Goal: Task Accomplishment & Management: Use online tool/utility

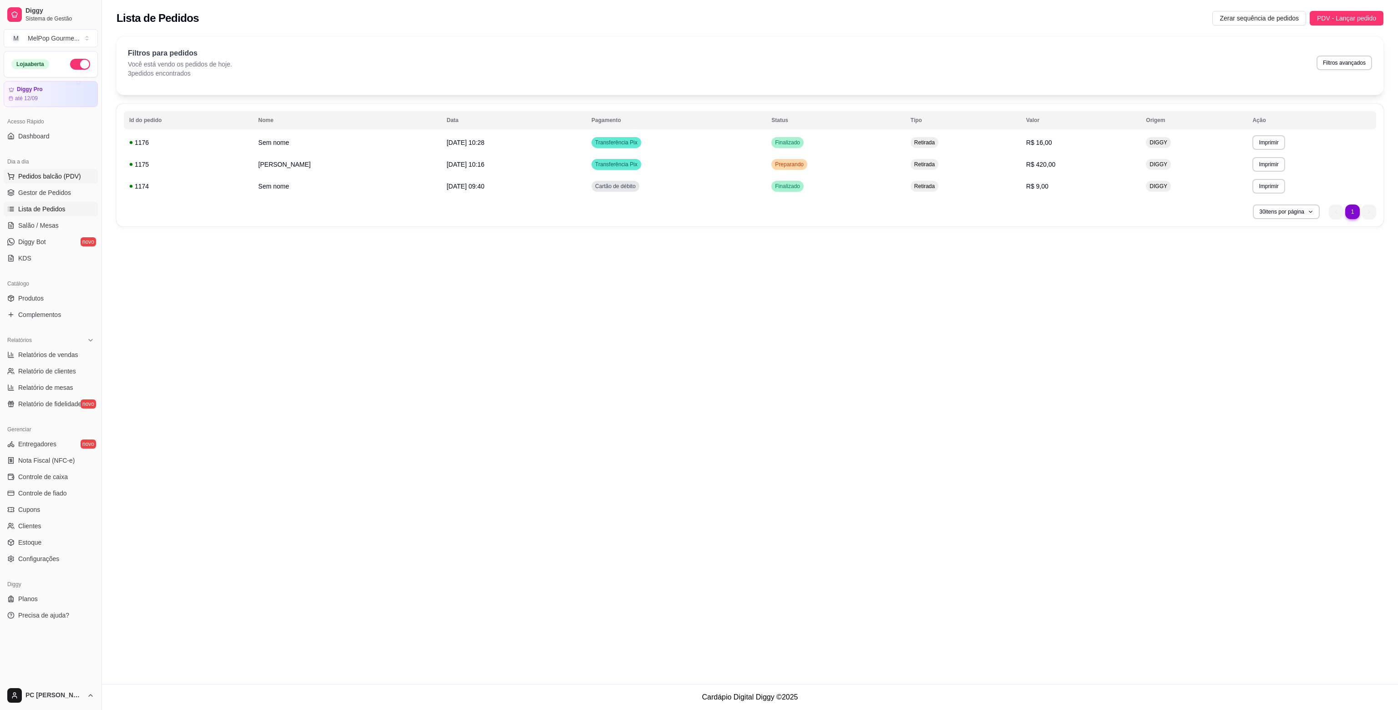
click at [51, 180] on span "Pedidos balcão (PDV)" at bounding box center [49, 176] width 63 height 9
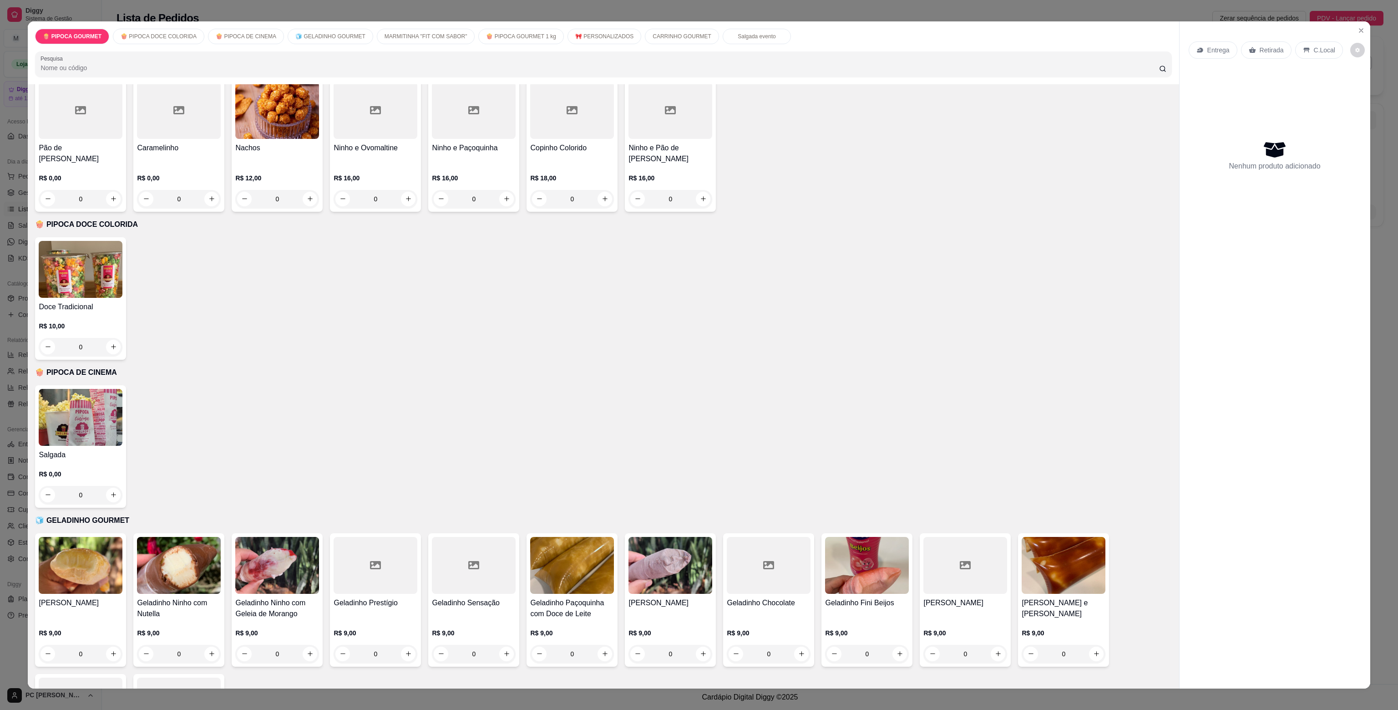
scroll to position [228, 0]
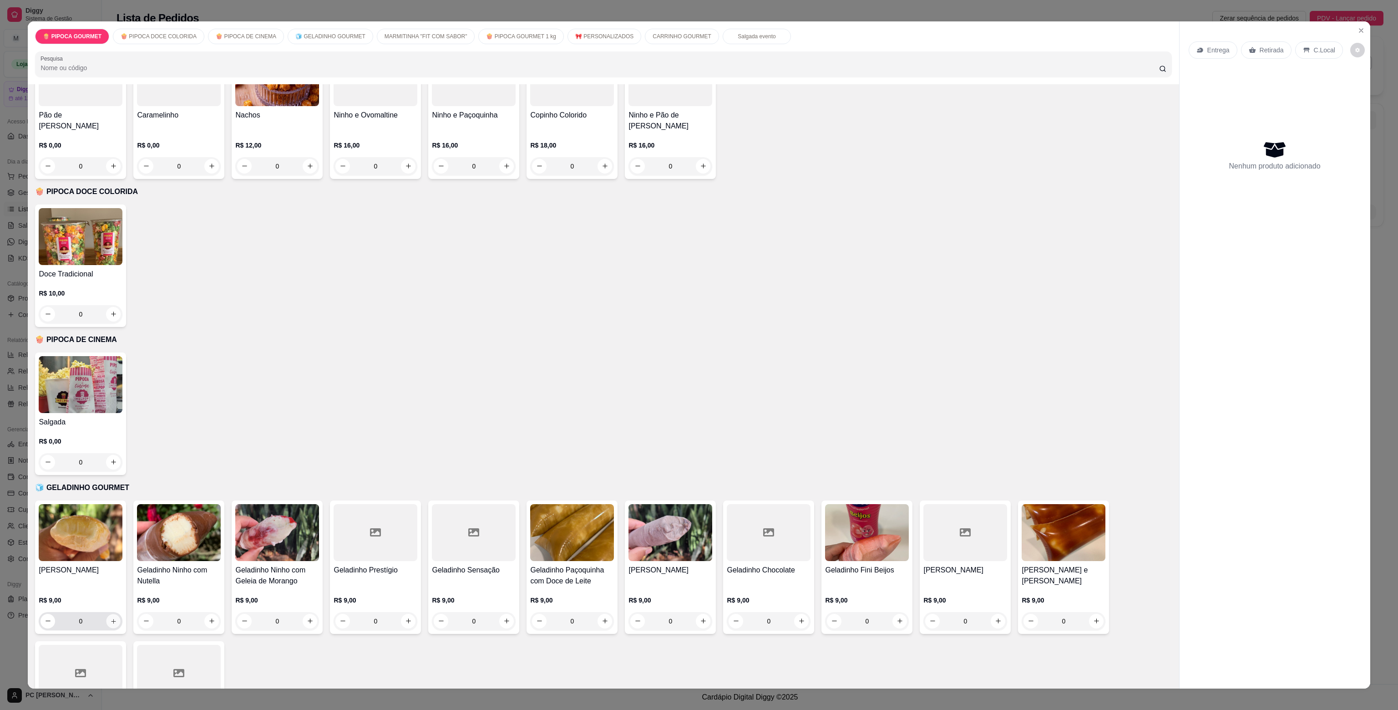
click at [111, 614] on button "increase-product-quantity" at bounding box center [114, 621] width 14 height 14
type input "1"
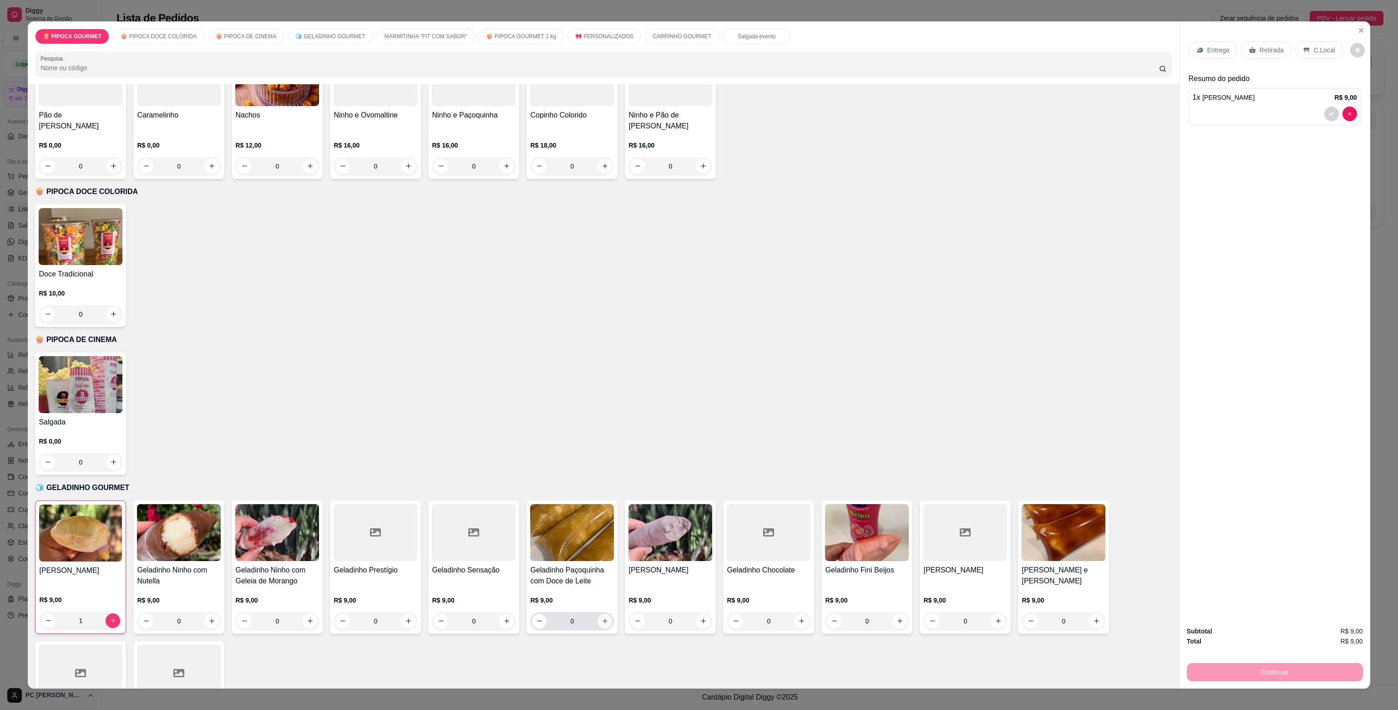
click at [605, 614] on button "increase-product-quantity" at bounding box center [605, 621] width 15 height 15
type input "1"
click at [1265, 47] on p "Retirada" at bounding box center [1272, 50] width 24 height 9
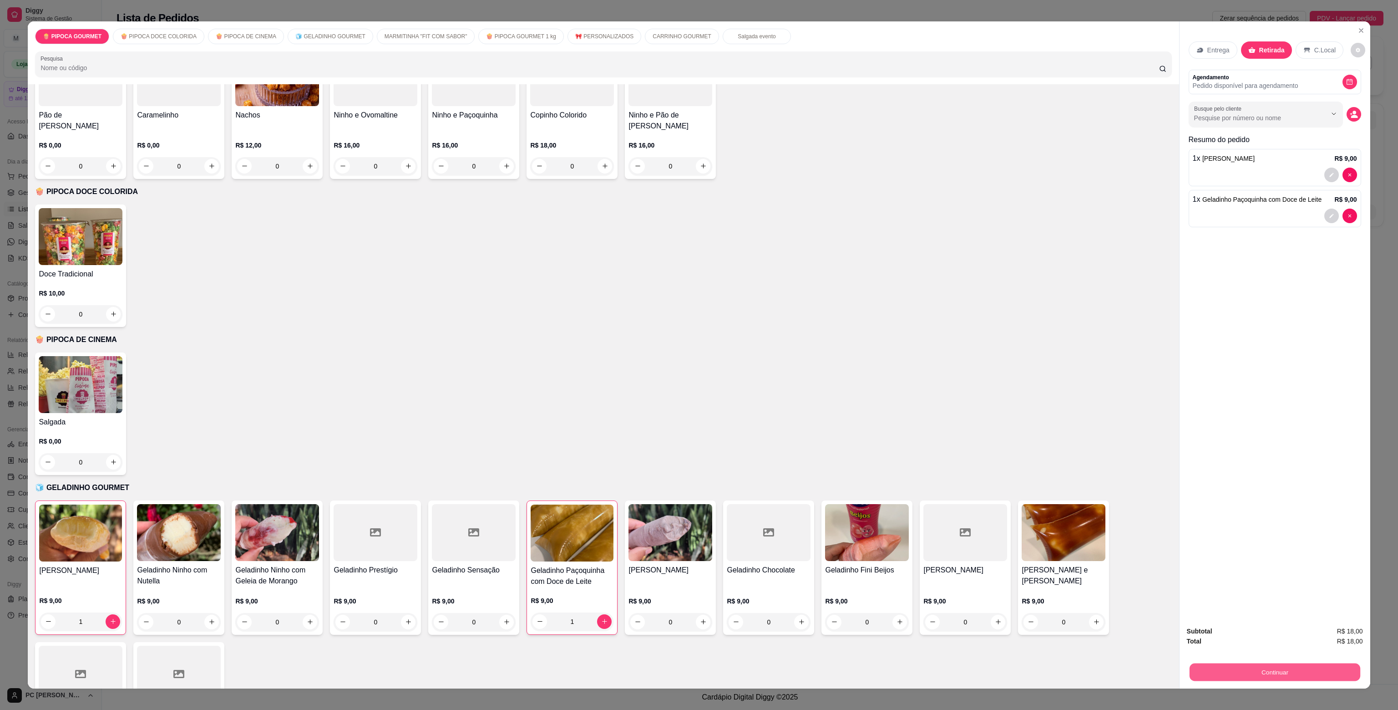
click at [1277, 673] on button "Continuar" at bounding box center [1275, 672] width 171 height 18
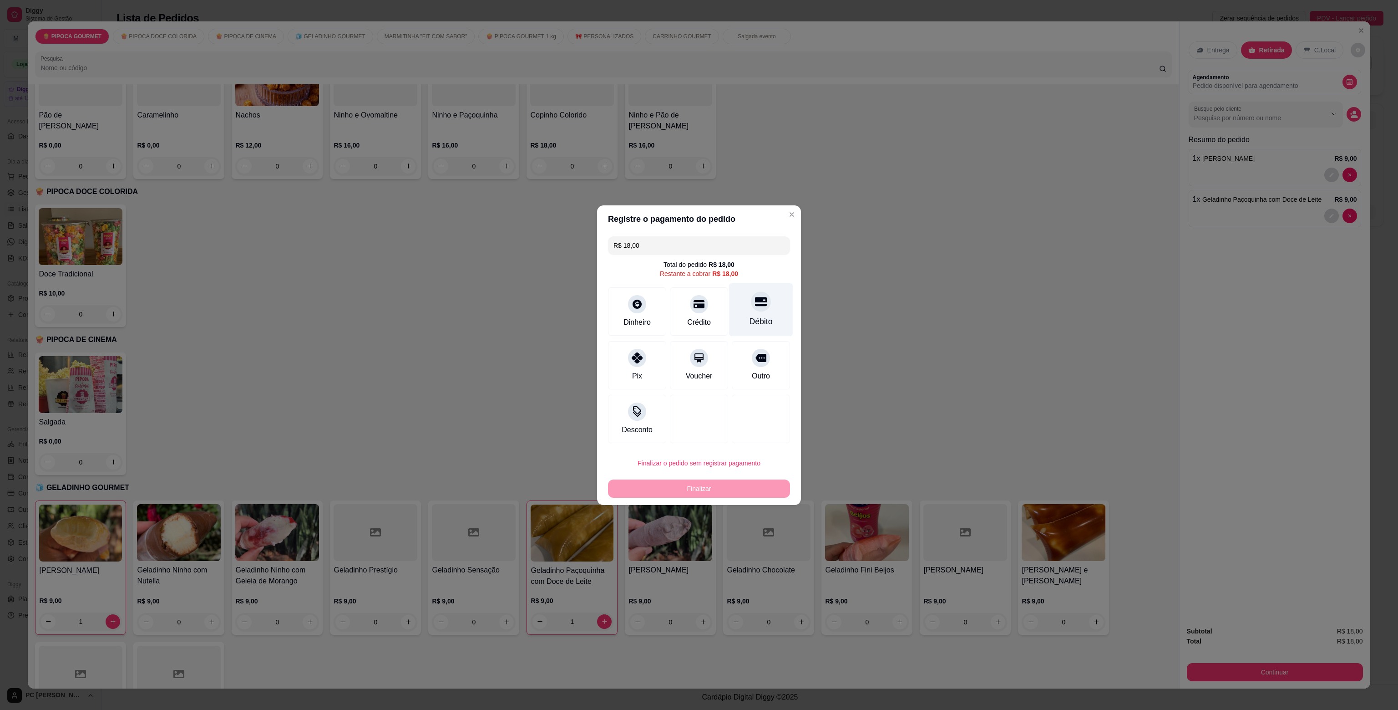
click at [767, 314] on div "Débito" at bounding box center [761, 309] width 64 height 53
type input "R$ 0,00"
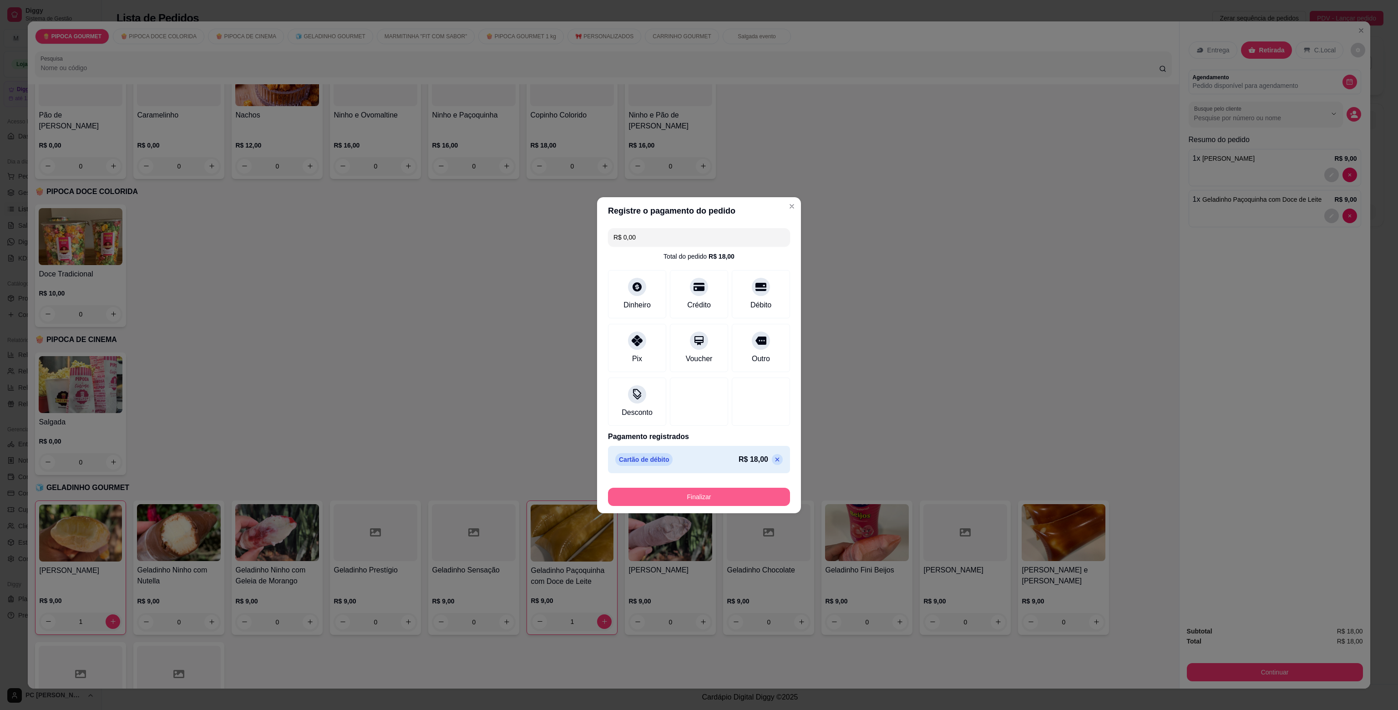
click at [720, 493] on button "Finalizar" at bounding box center [699, 497] width 182 height 18
type input "0"
type input "-R$ 18,00"
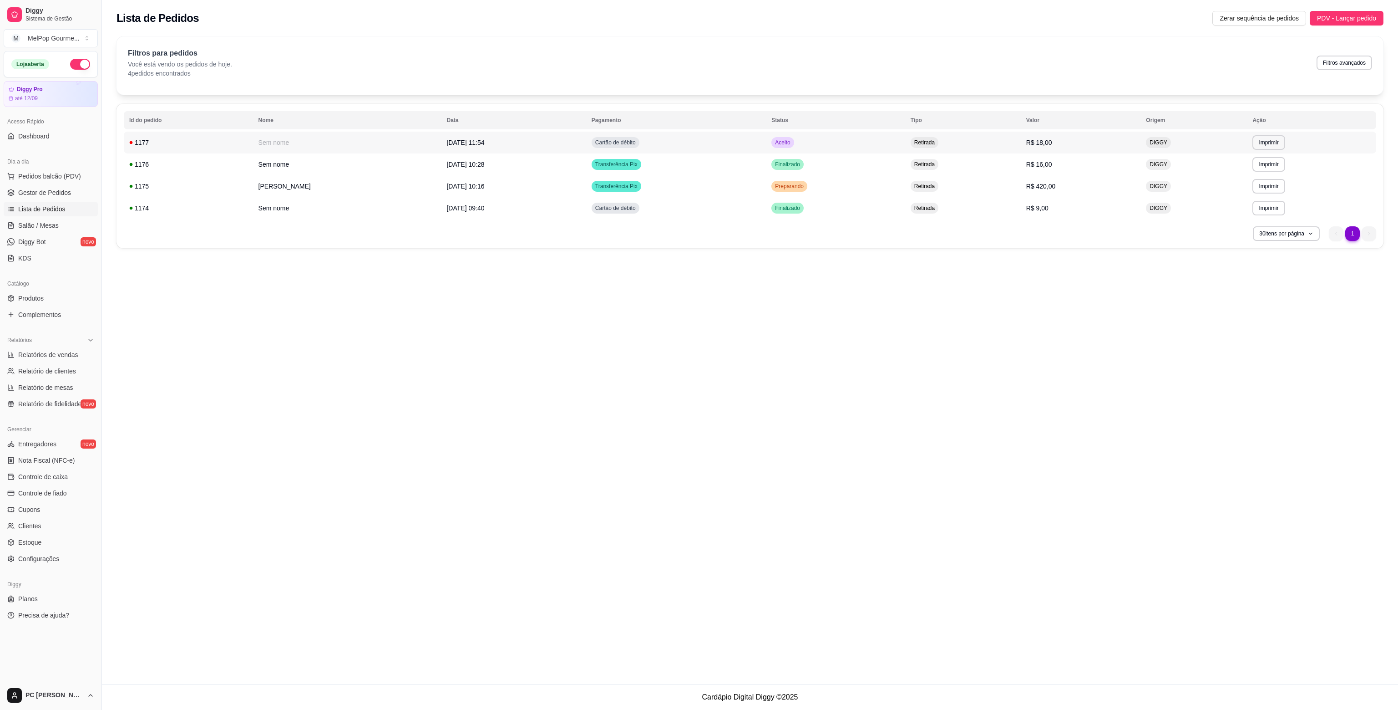
click at [824, 141] on td "Aceito" at bounding box center [835, 143] width 139 height 22
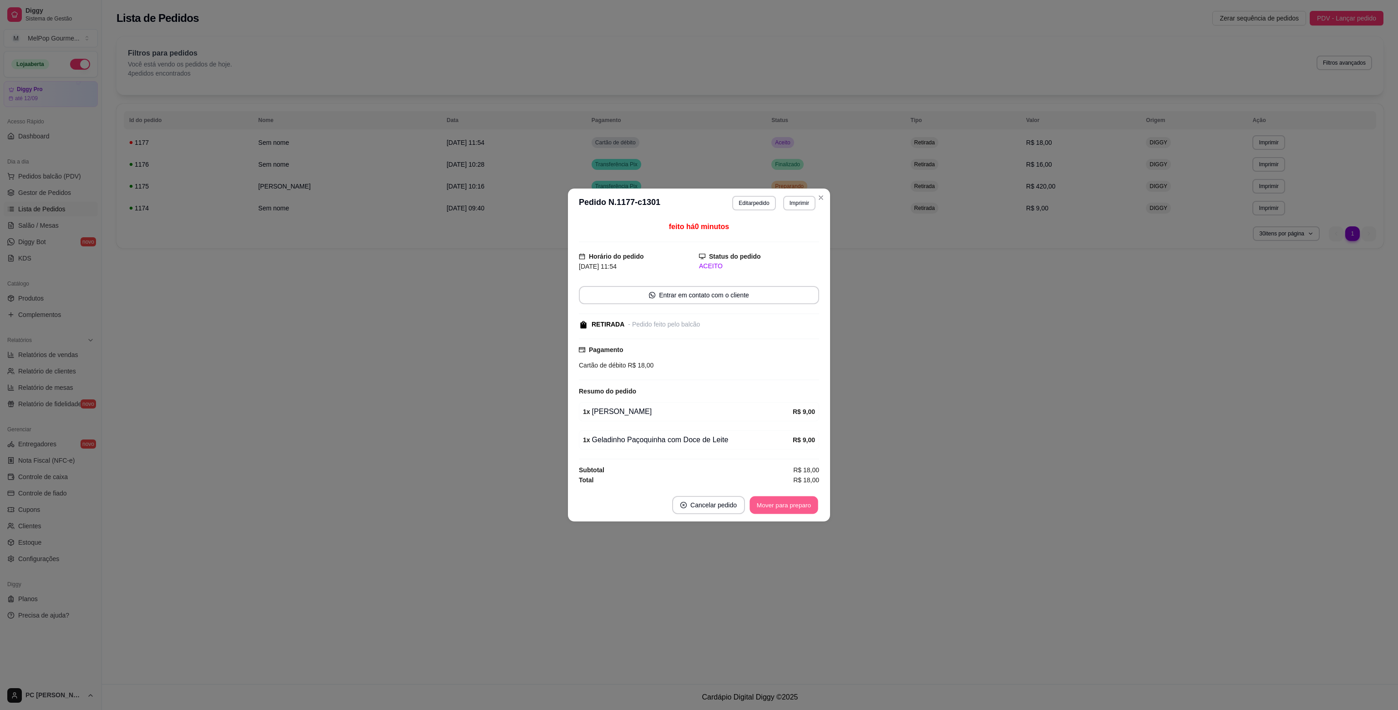
click at [783, 506] on button "Mover para preparo" at bounding box center [784, 505] width 68 height 18
click at [783, 506] on button "Mover para retirada disponível" at bounding box center [768, 505] width 97 height 18
click at [783, 506] on button "Mover para finalizado" at bounding box center [781, 505] width 73 height 18
